Goal: Task Accomplishment & Management: Manage account settings

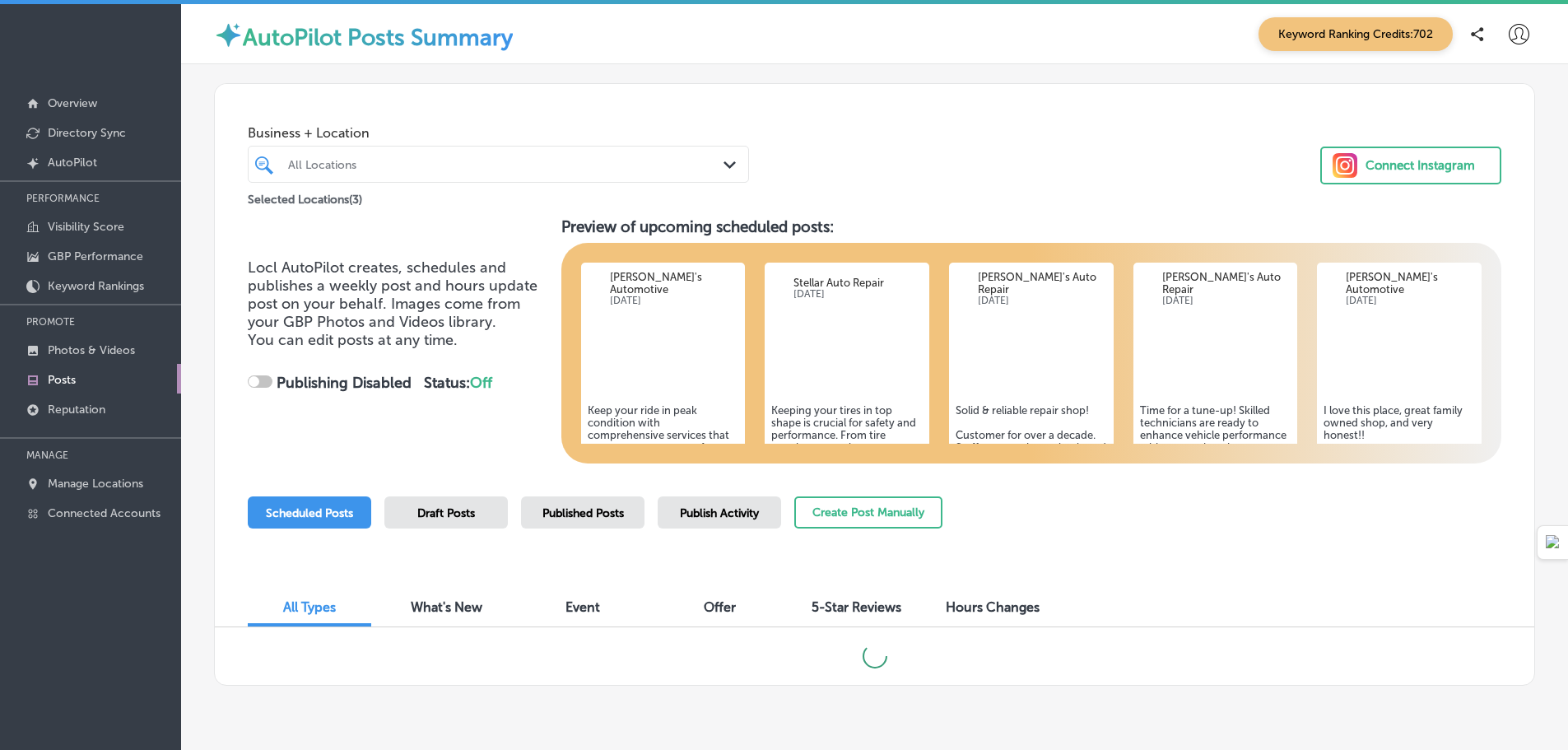
scroll to position [44, 0]
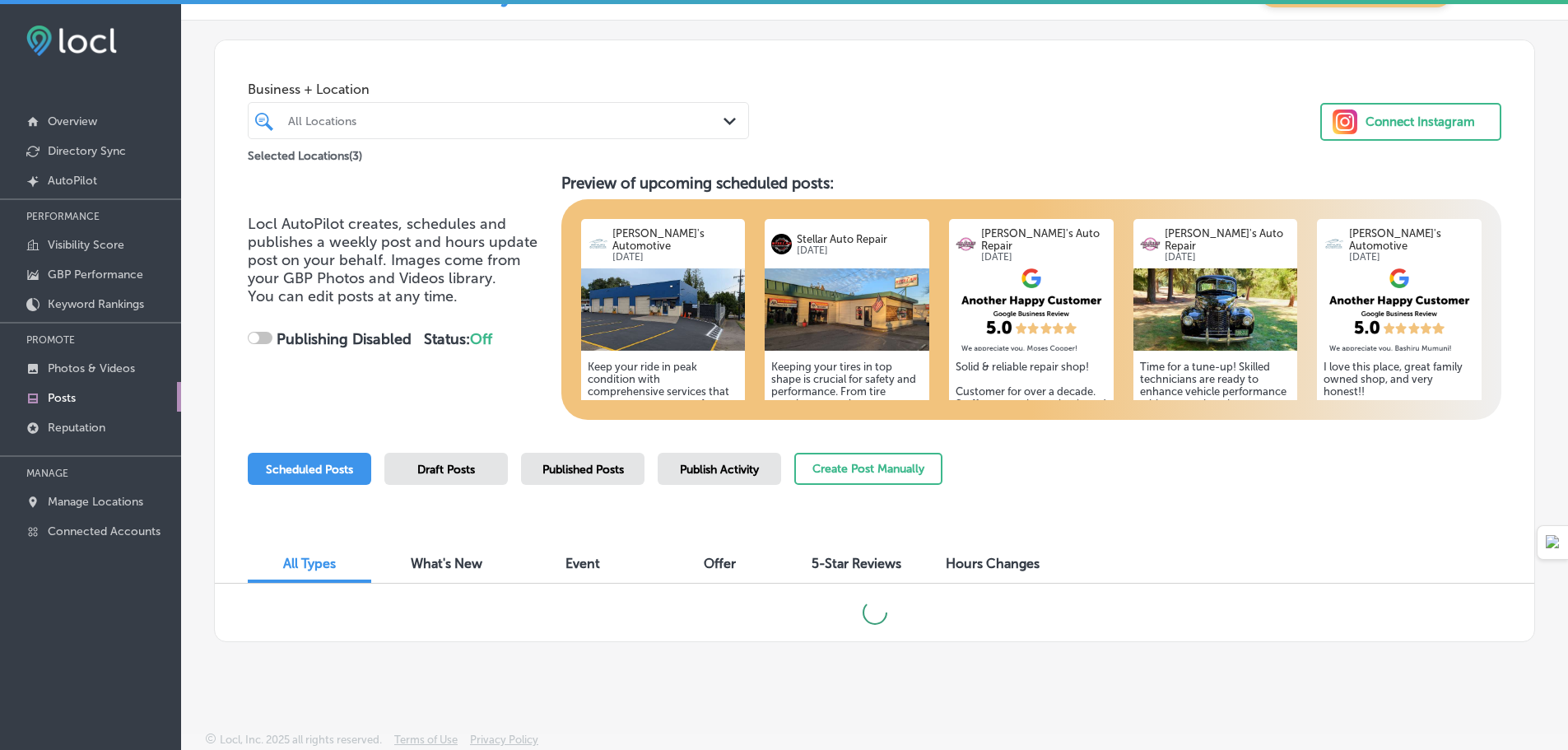
checkbox input "true"
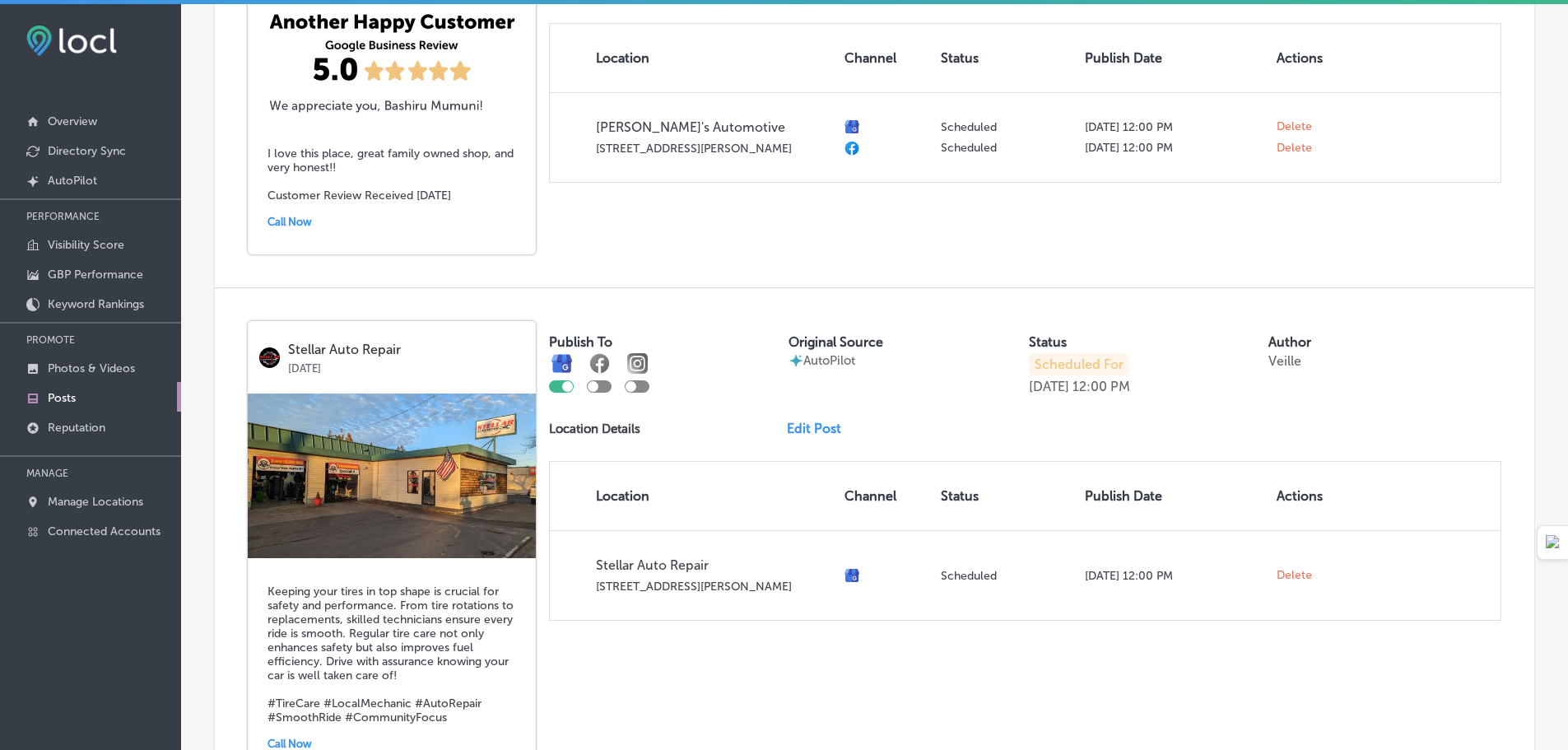
scroll to position [2553, 0]
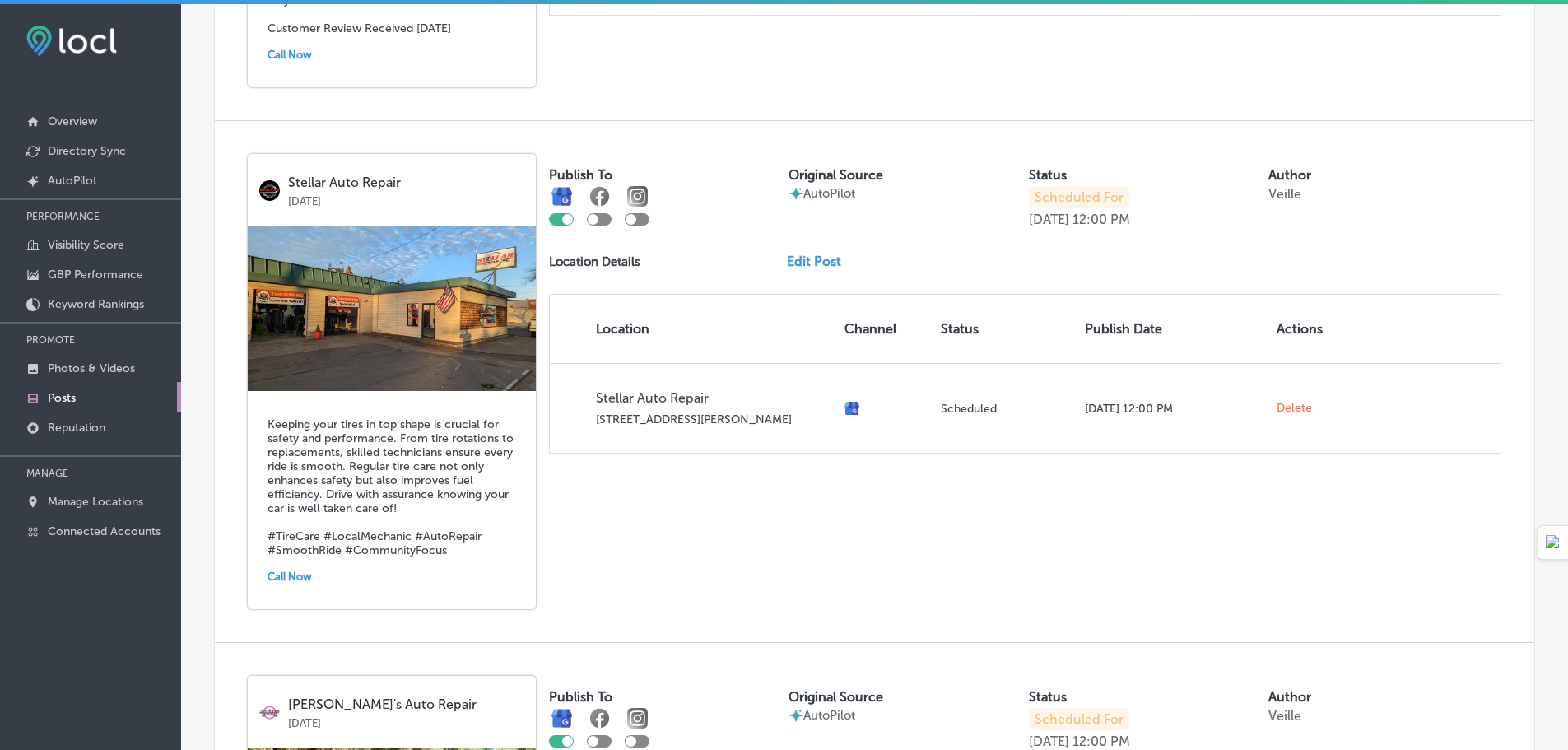
click at [815, 253] on link "Edit Post" at bounding box center [820, 261] width 68 height 15
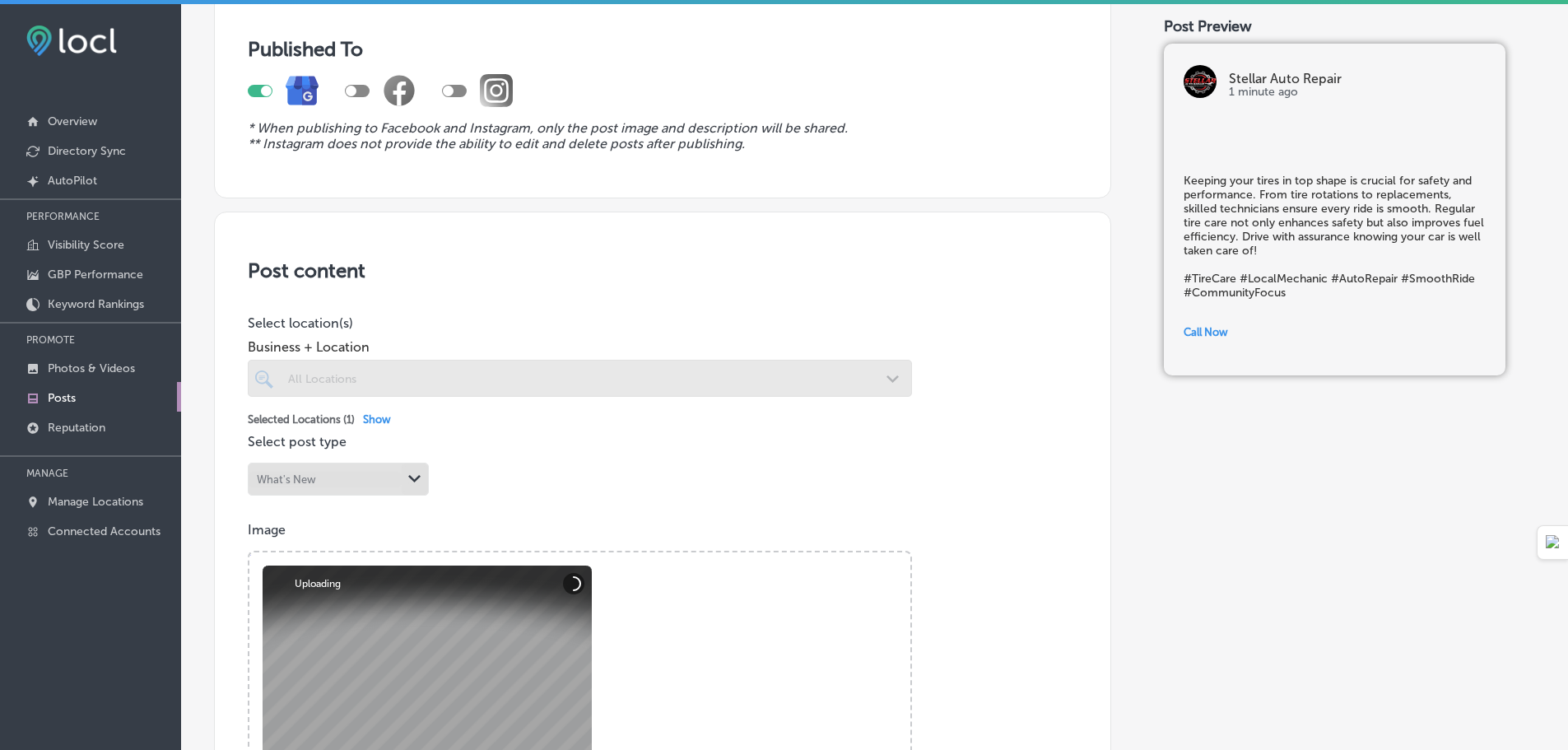
scroll to position [330, 0]
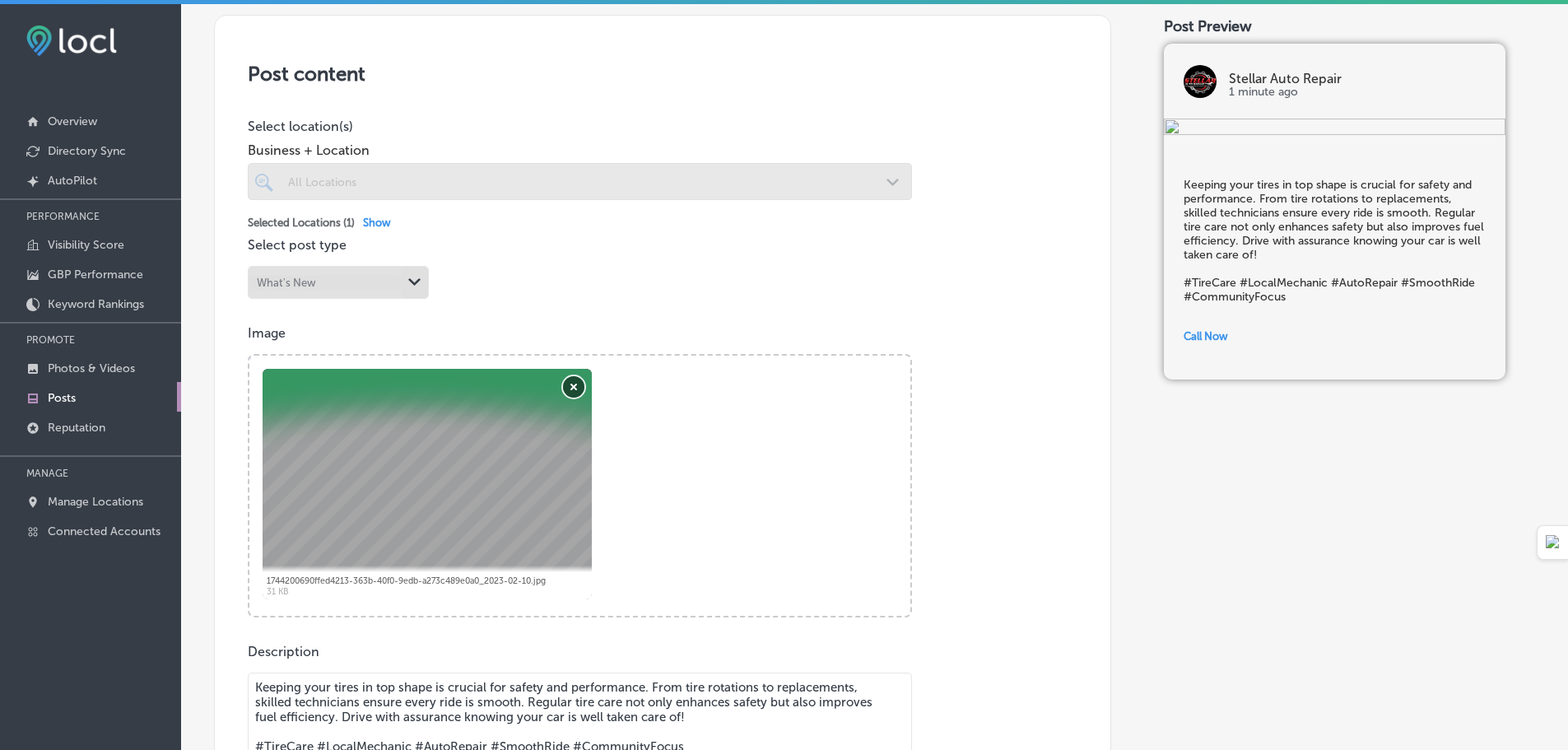
click at [571, 390] on button "Remove" at bounding box center [573, 387] width 21 height 21
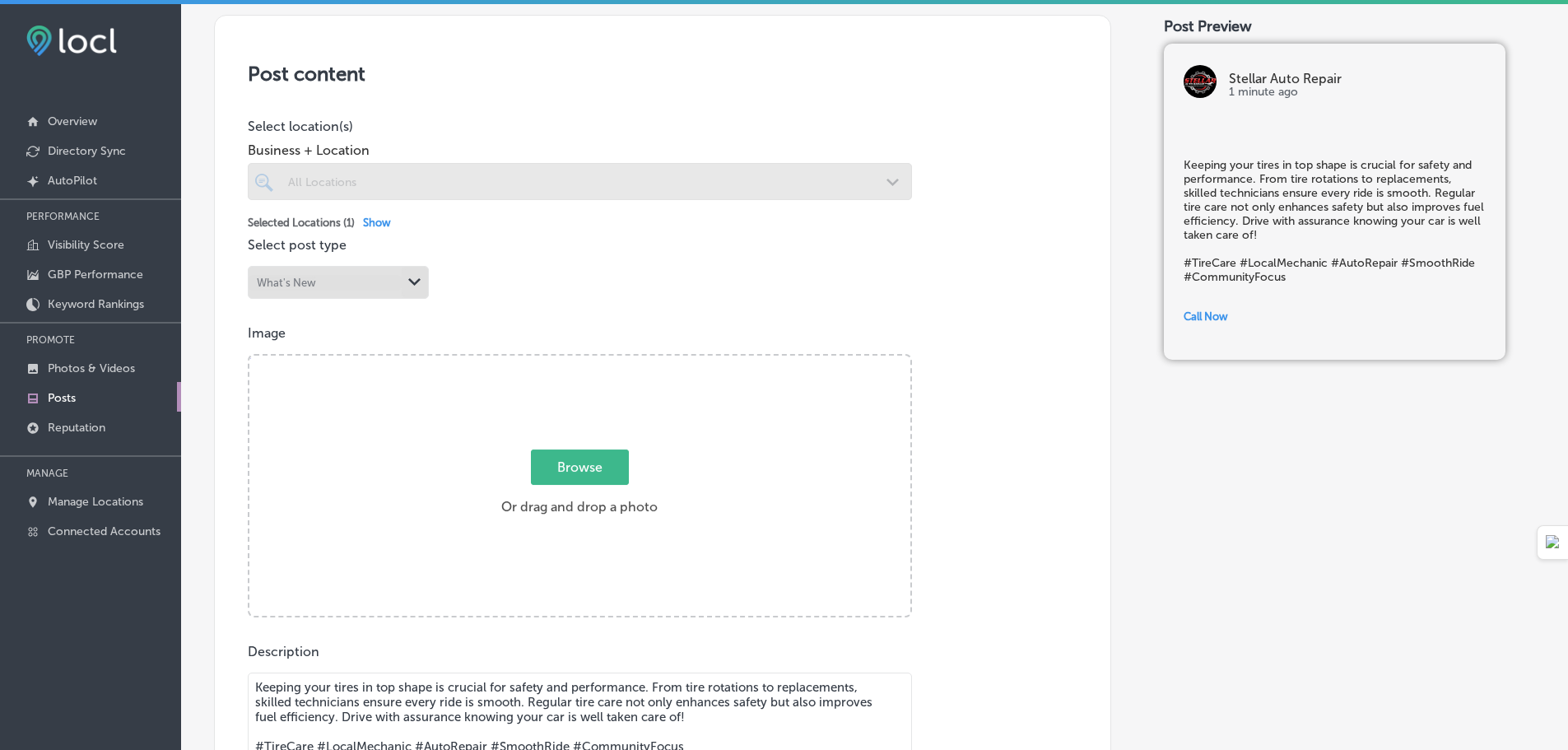
click at [583, 479] on span "Browse" at bounding box center [579, 467] width 98 height 35
click at [583, 360] on input "Browse Or drag and drop a photo" at bounding box center [580, 357] width 661 height 5
type input "C:\fakepath\IMG_2715.jpg"
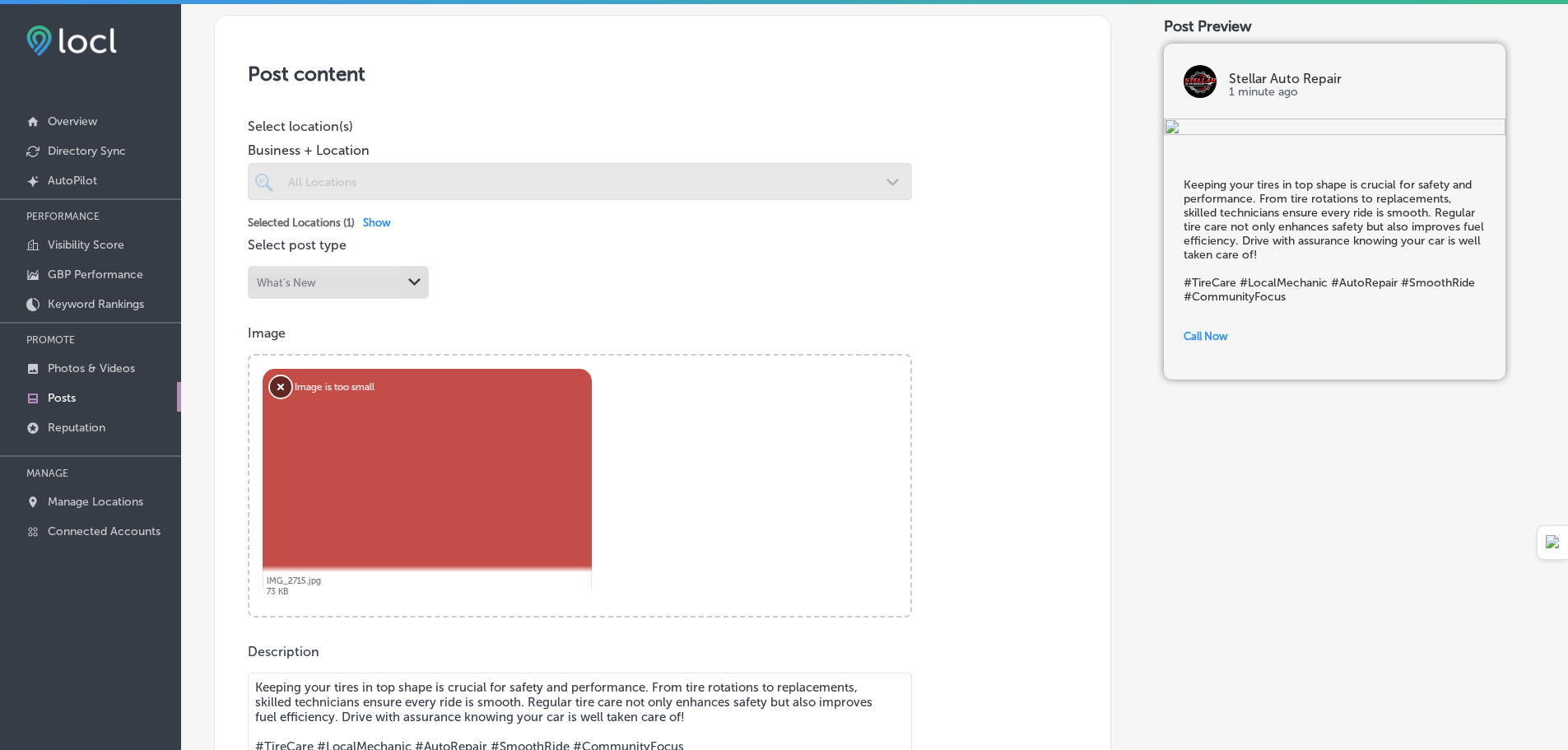
click at [283, 387] on button "Remove" at bounding box center [280, 387] width 21 height 21
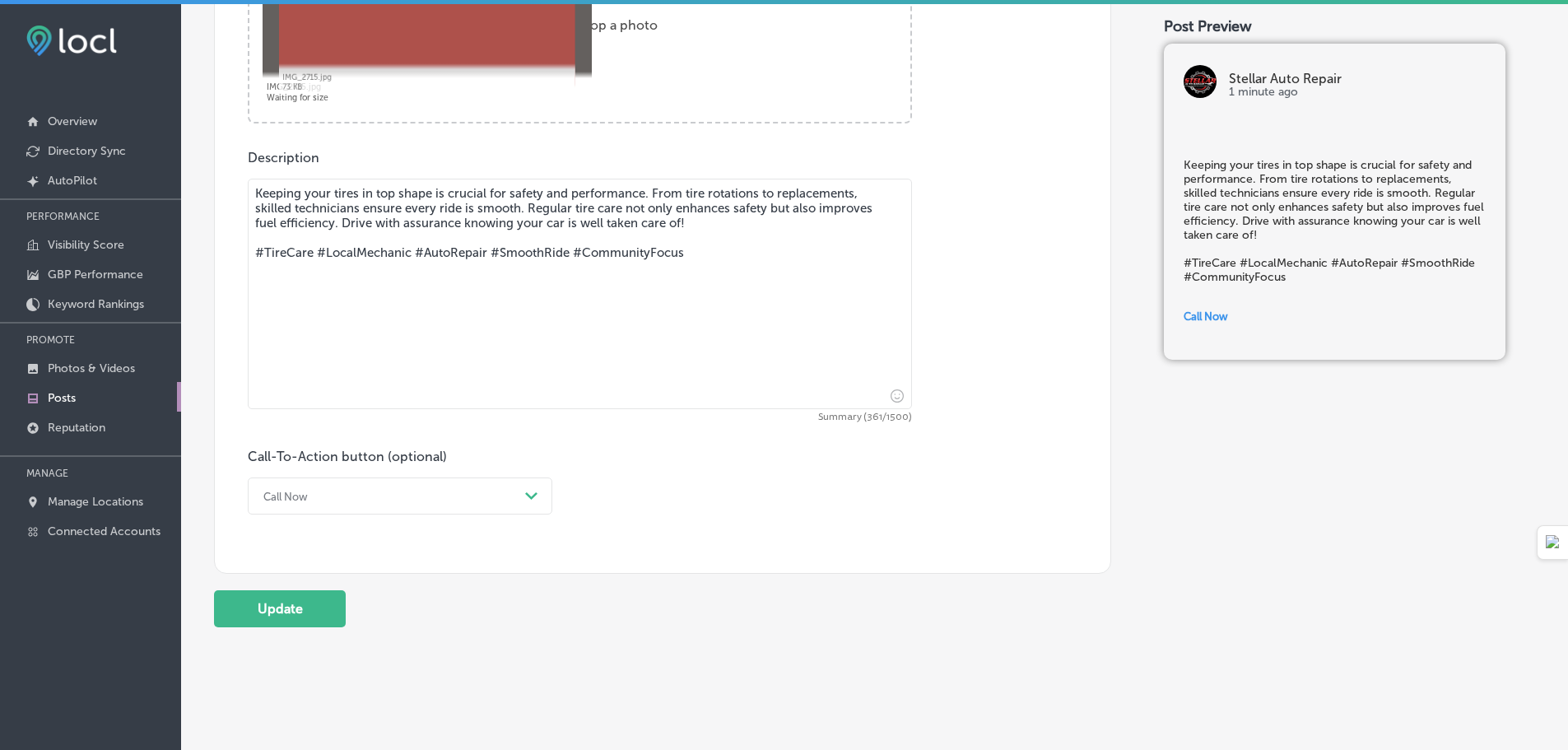
scroll to position [494, 0]
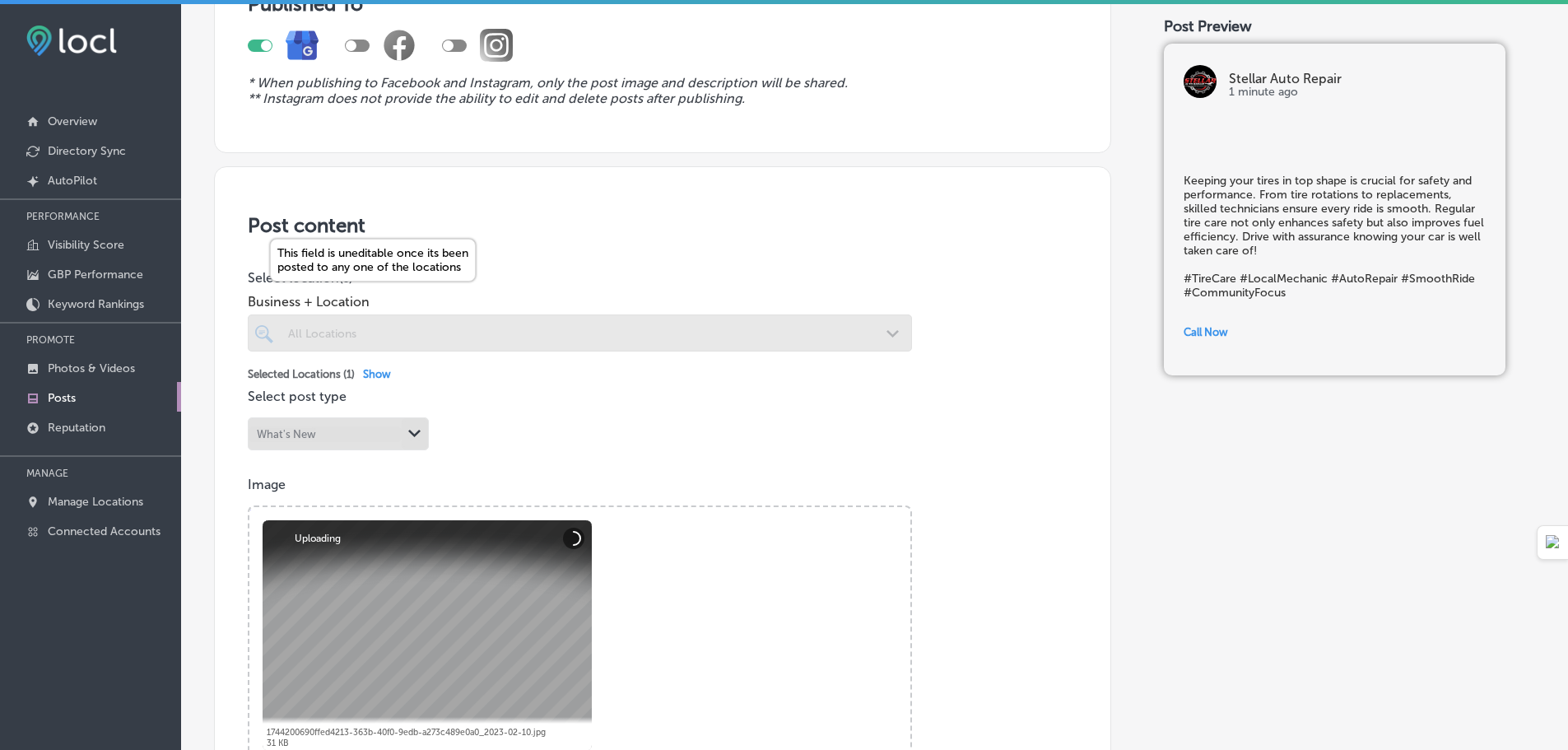
scroll to position [330, 0]
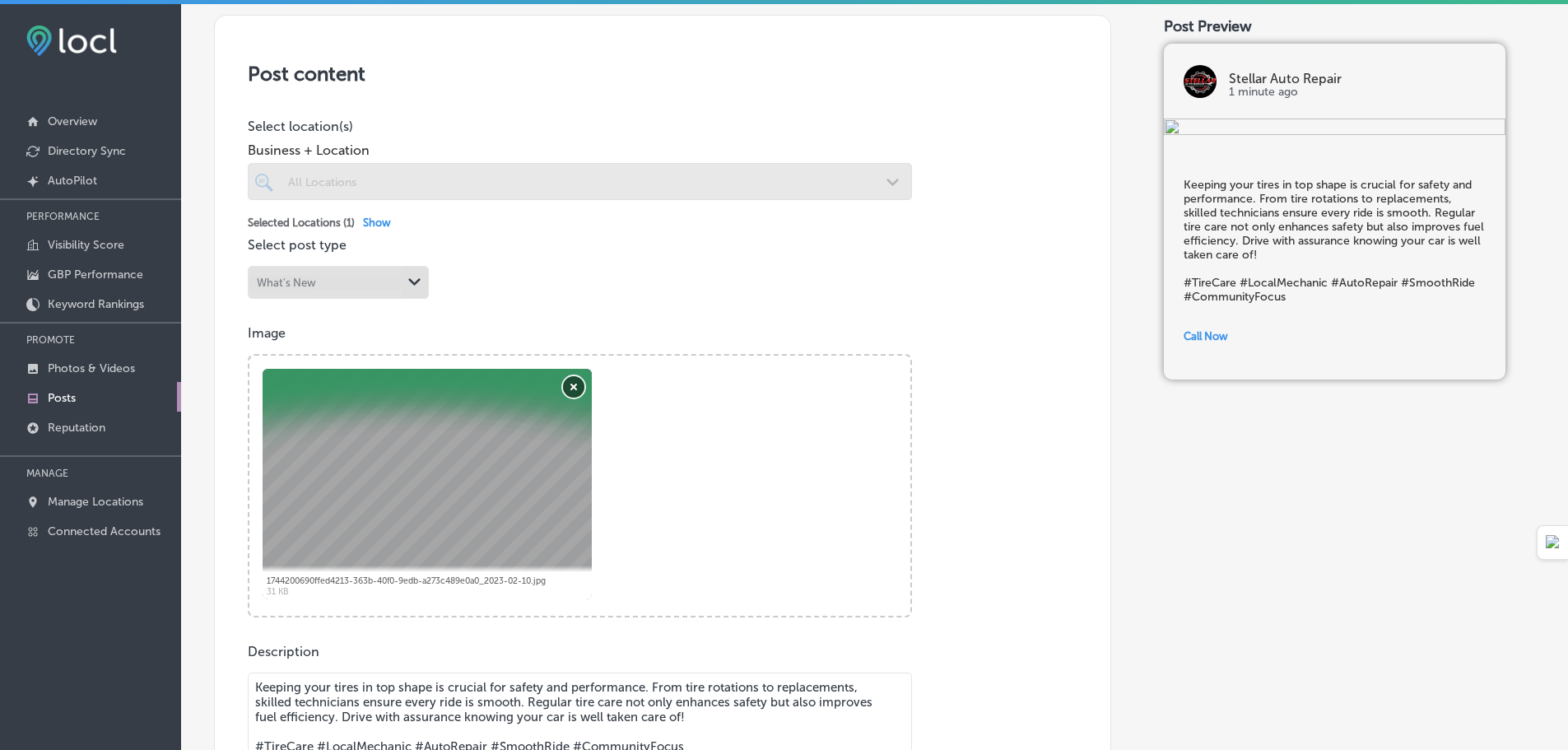
click at [575, 392] on button "Remove" at bounding box center [573, 387] width 21 height 21
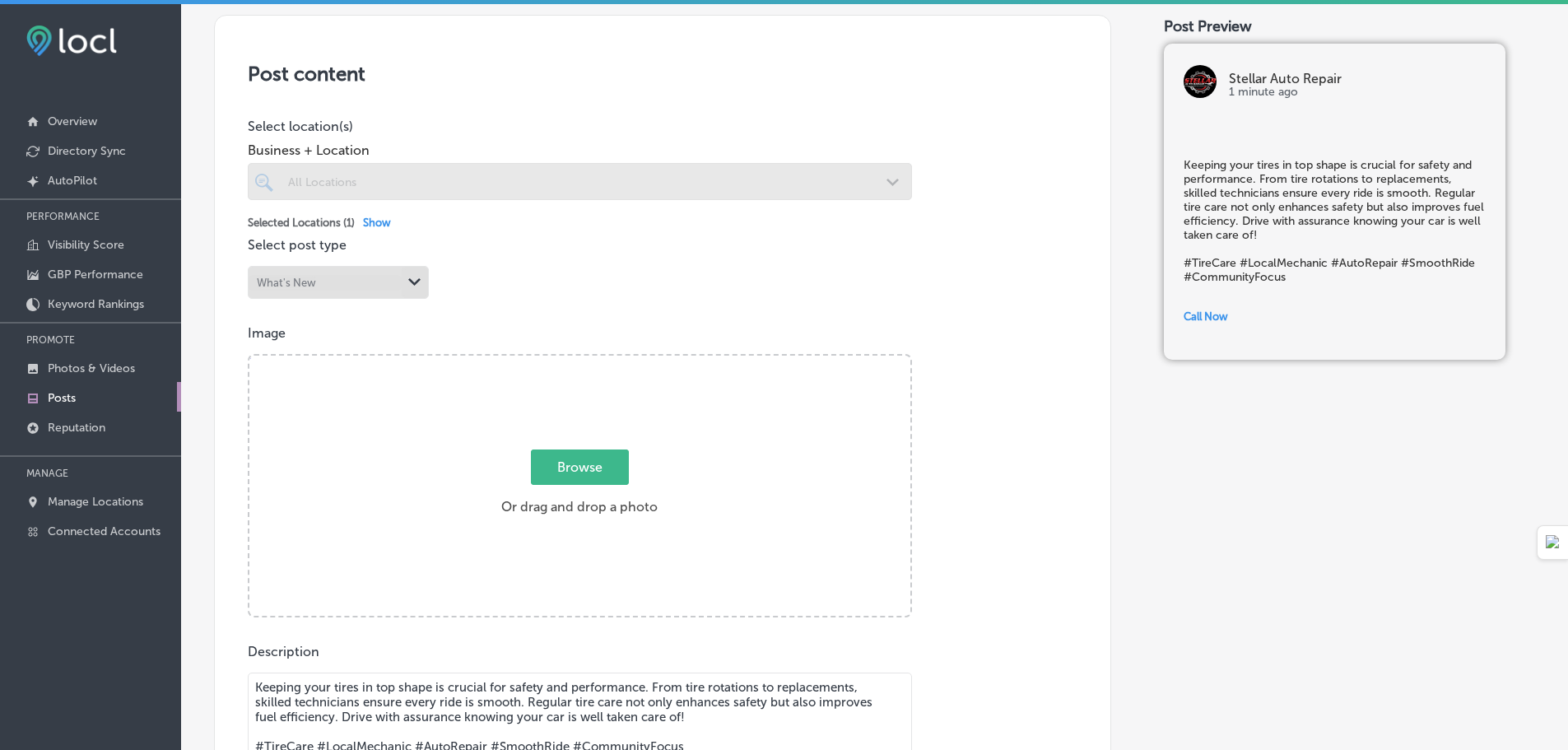
click at [602, 438] on div "Browse Or drag and drop a photo" at bounding box center [580, 487] width 661 height 263
click at [250, 355] on input "Browse Or drag and drop a photo" at bounding box center [580, 357] width 661 height 5
type input "C:\fakepath\PXL_20221214_041446037.jpg"
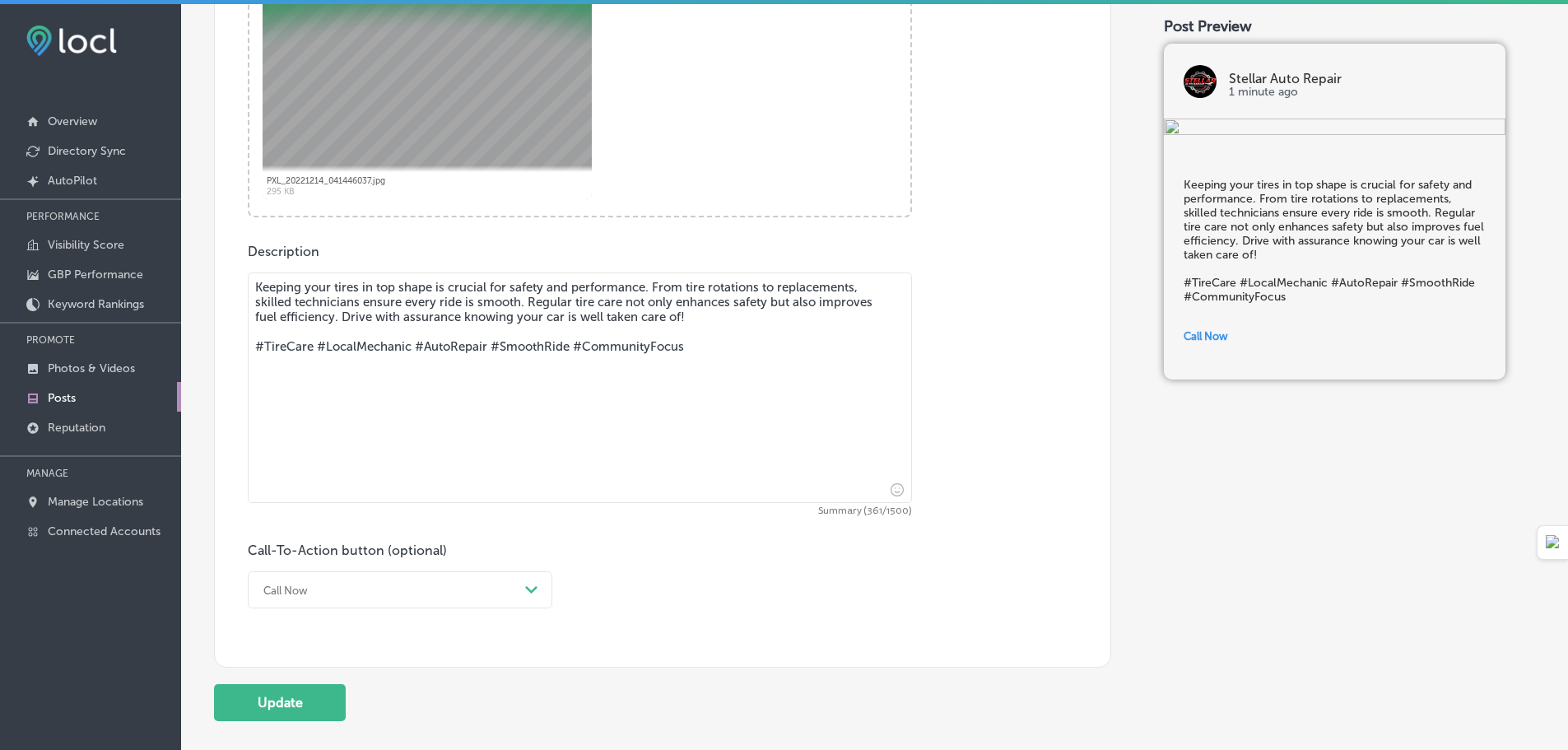
scroll to position [841, 0]
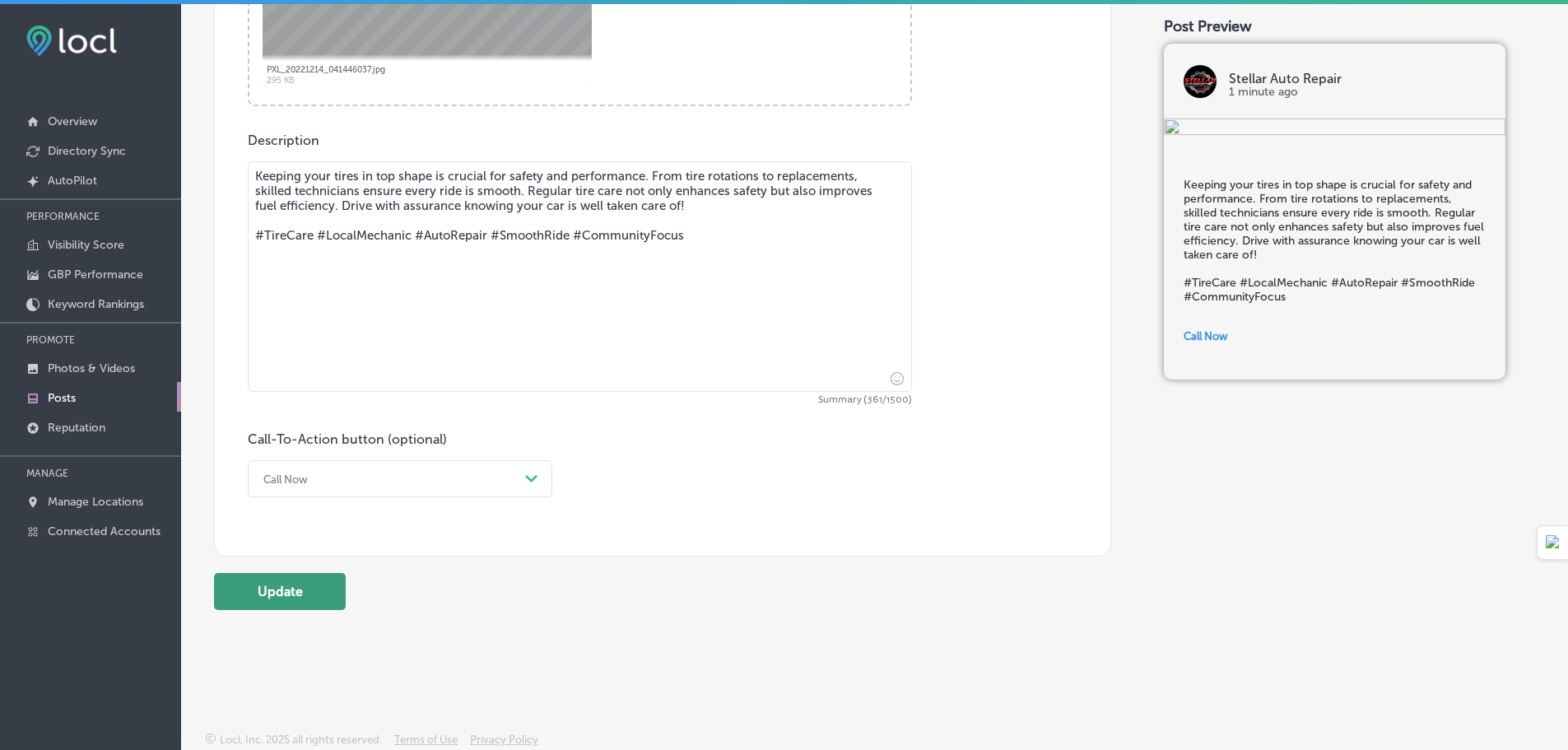
click at [291, 600] on button "Update" at bounding box center [280, 591] width 131 height 37
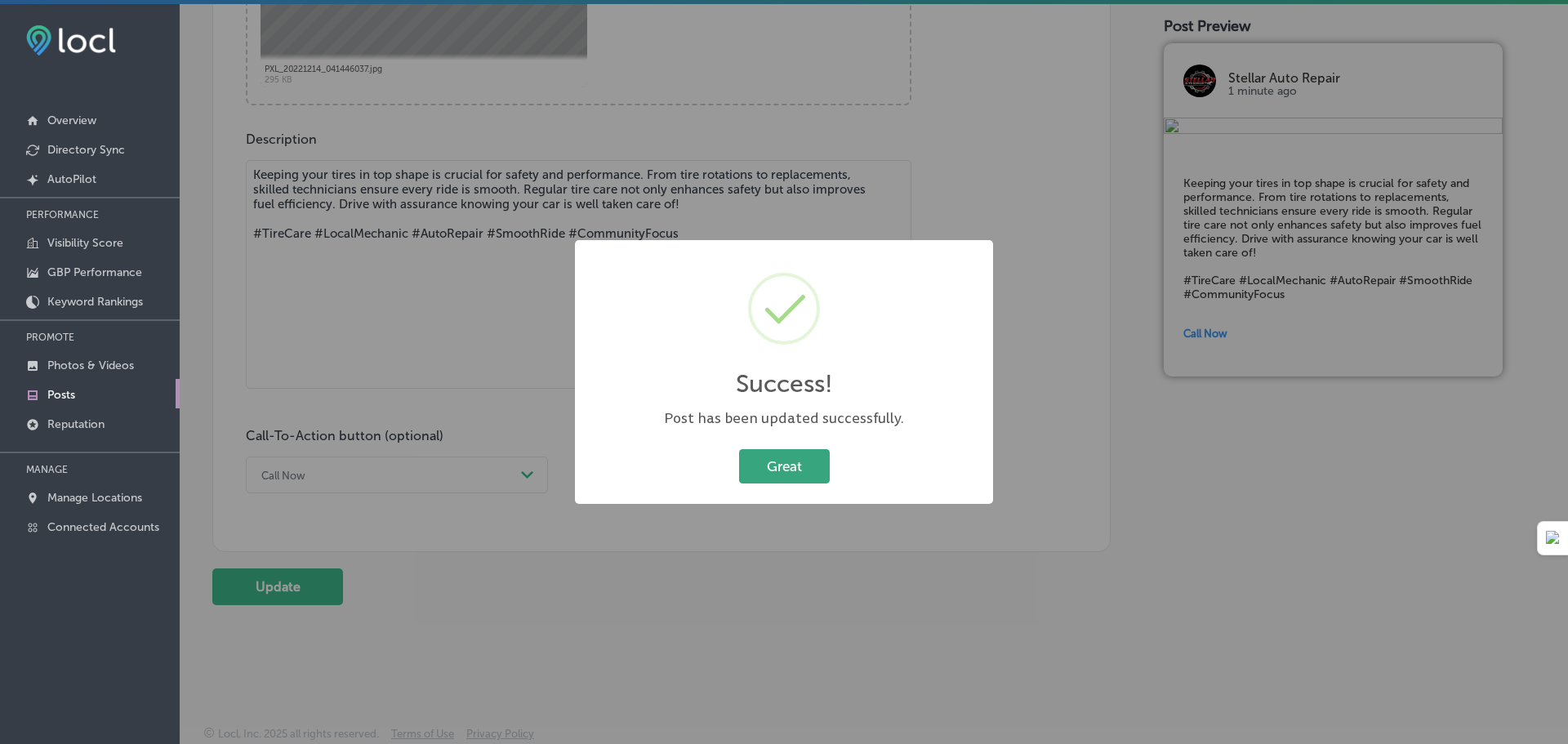
click at [792, 466] on button "Great" at bounding box center [784, 465] width 91 height 33
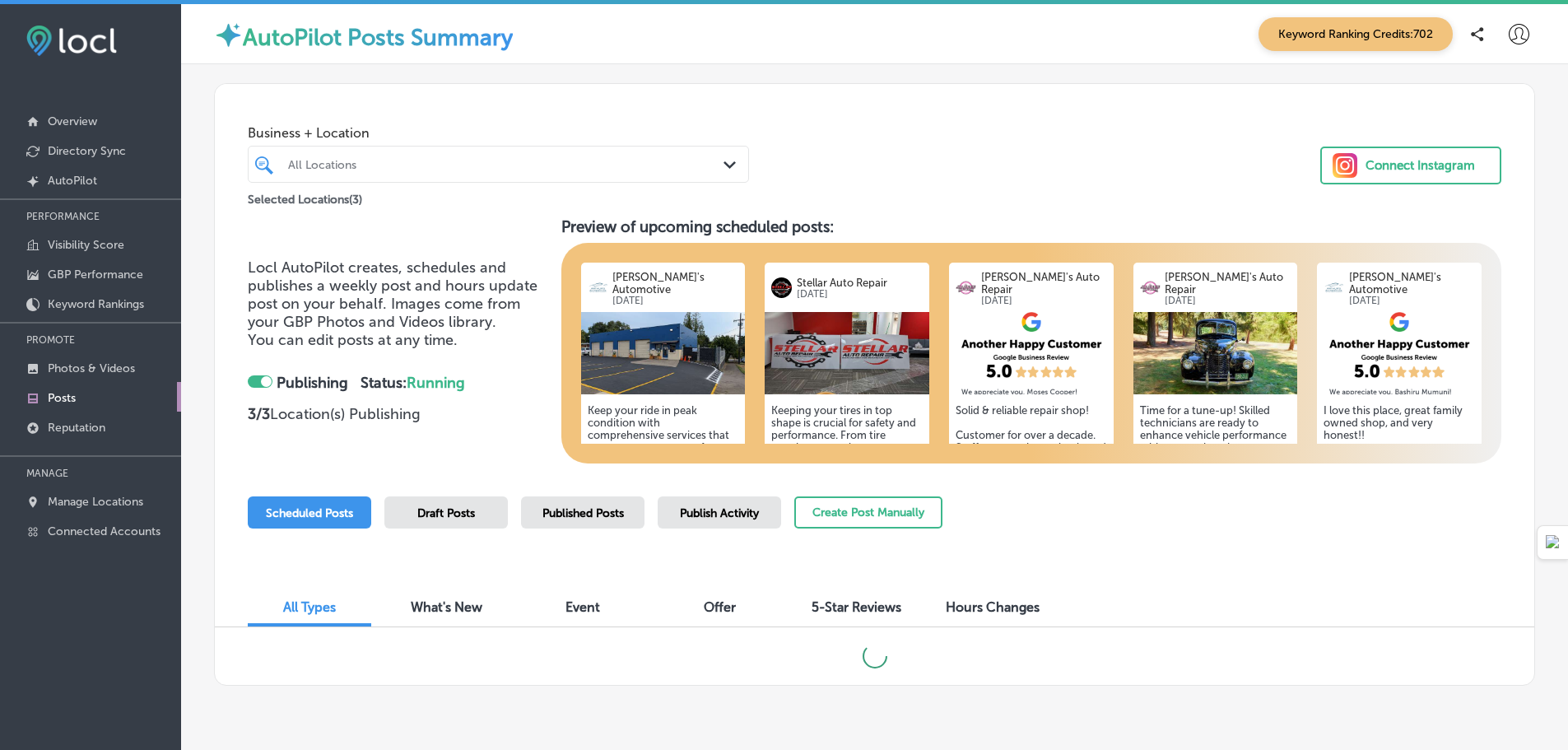
checkbox input "true"
